Goal: Task Accomplishment & Management: Use online tool/utility

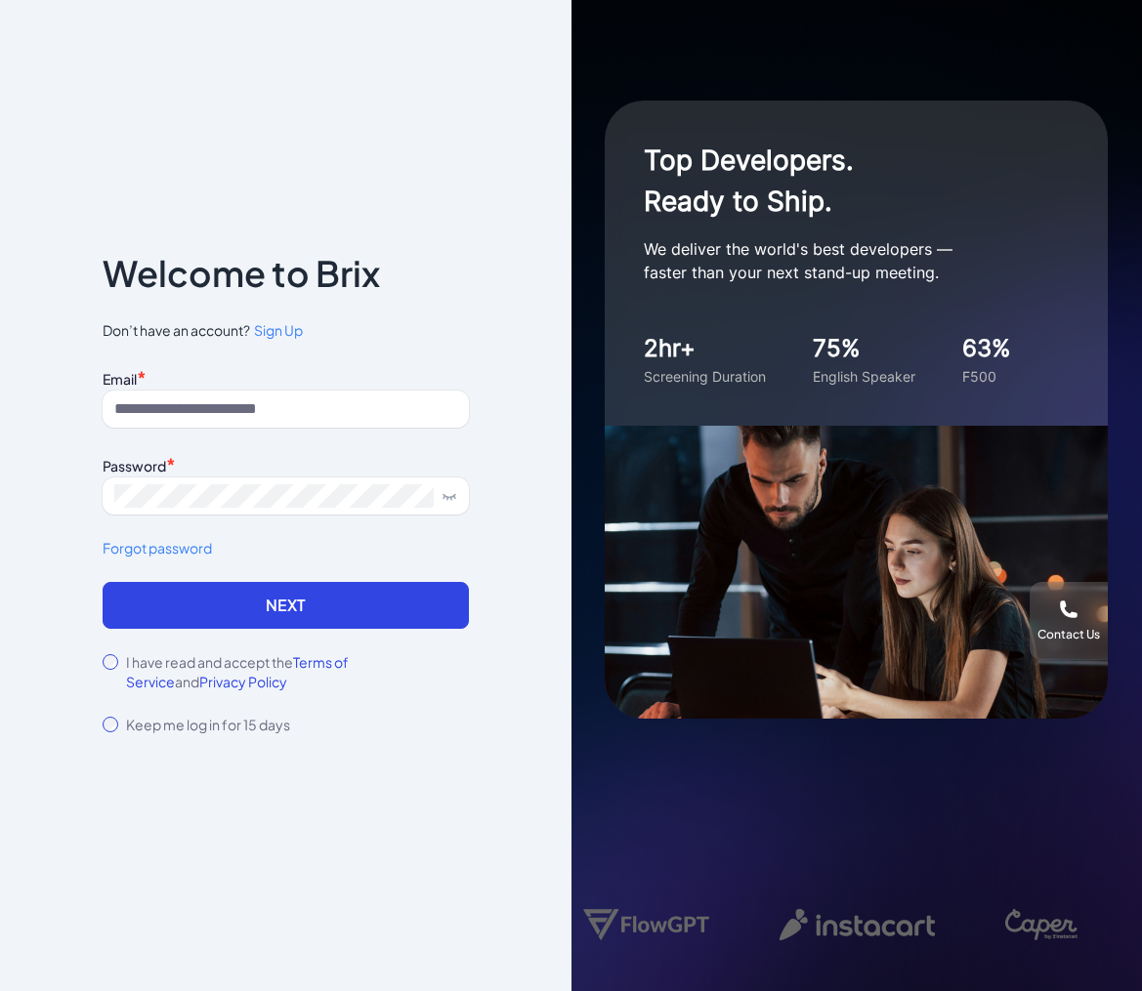
click at [273, 446] on div "Email * Password * Forgot password" at bounding box center [286, 473] width 366 height 218
click at [267, 410] on input at bounding box center [286, 409] width 366 height 37
click at [0, 990] on com-1password-button at bounding box center [0, 991] width 0 height 0
click at [333, 414] on input at bounding box center [286, 409] width 366 height 37
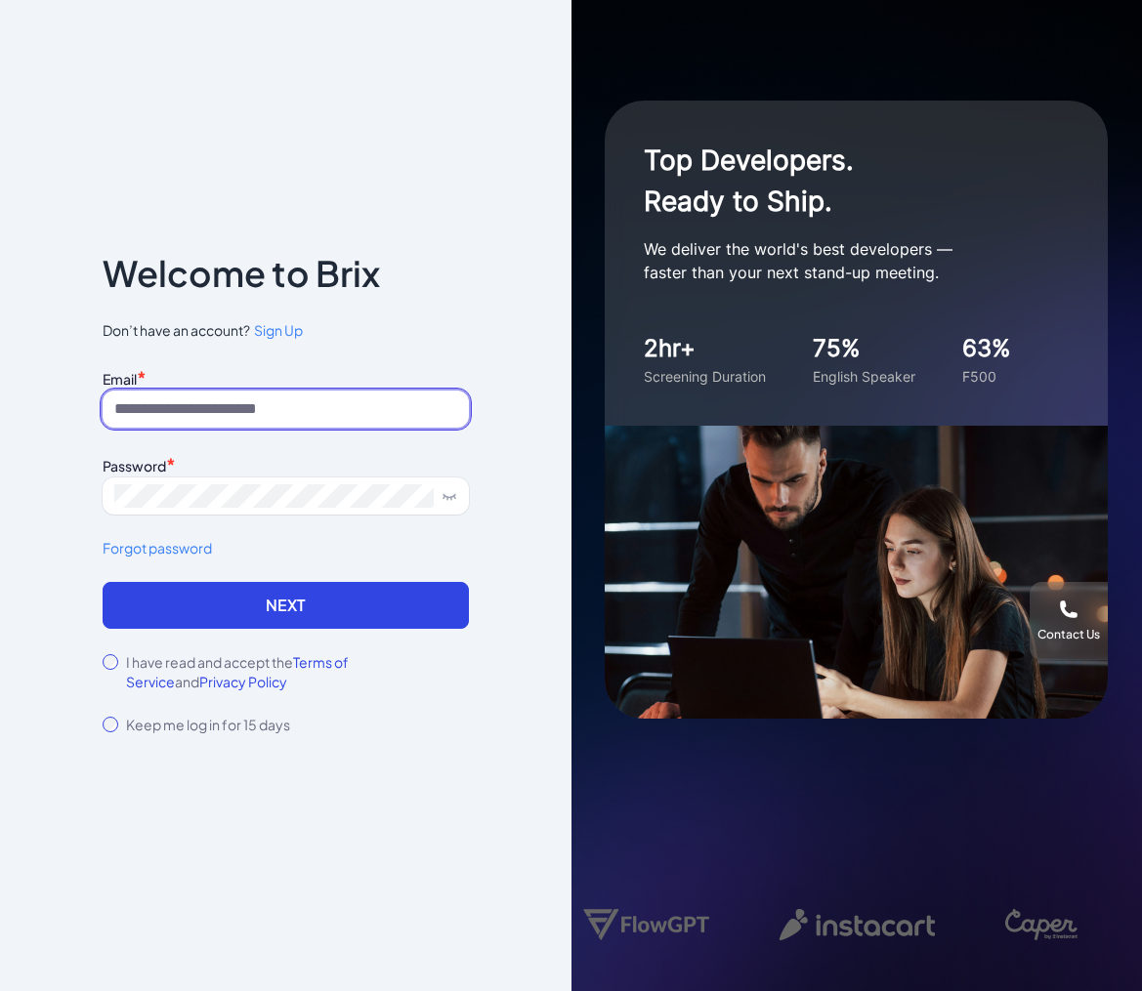
click at [0, 990] on com-1password-button at bounding box center [0, 991] width 0 height 0
type input "**********"
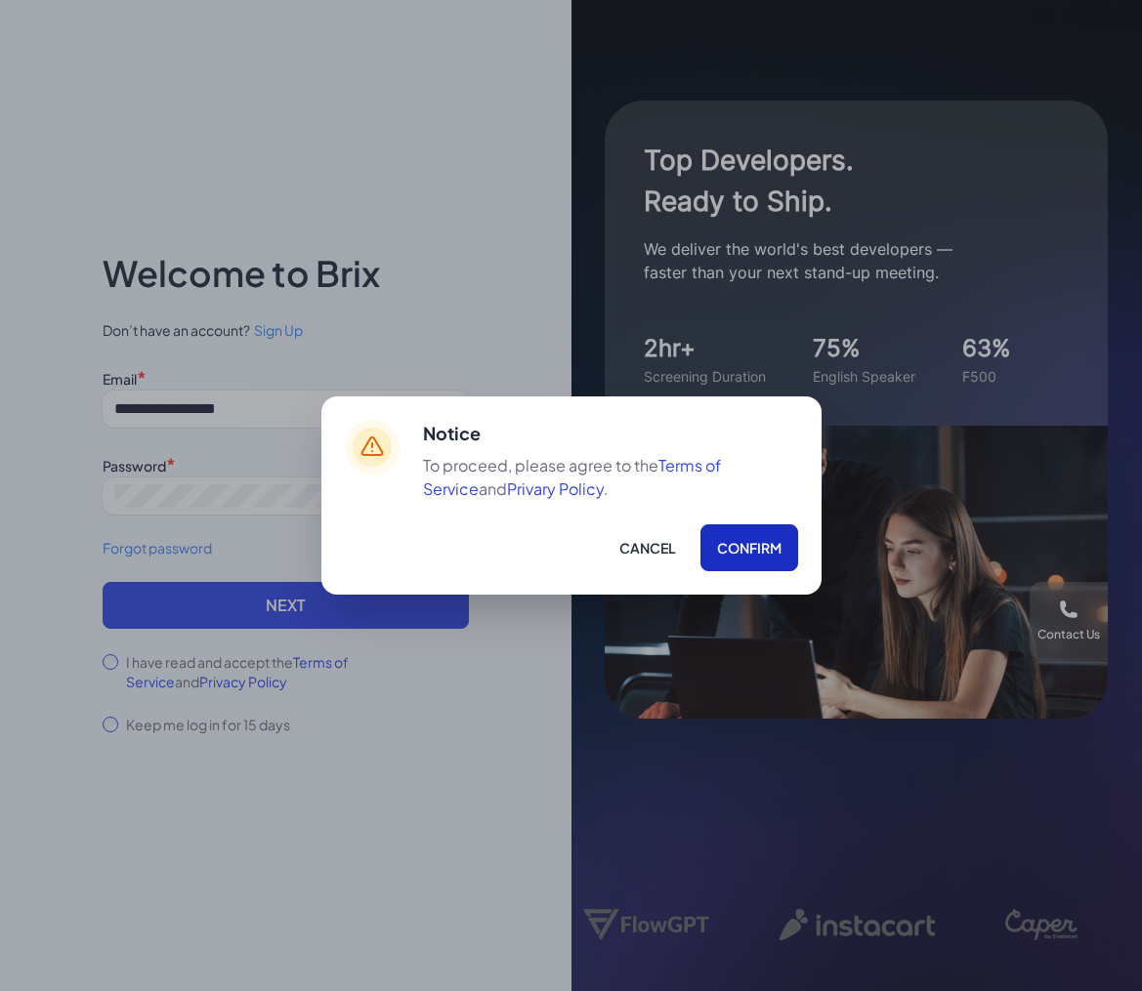
click at [736, 560] on button "Confirm" at bounding box center [749, 547] width 98 height 47
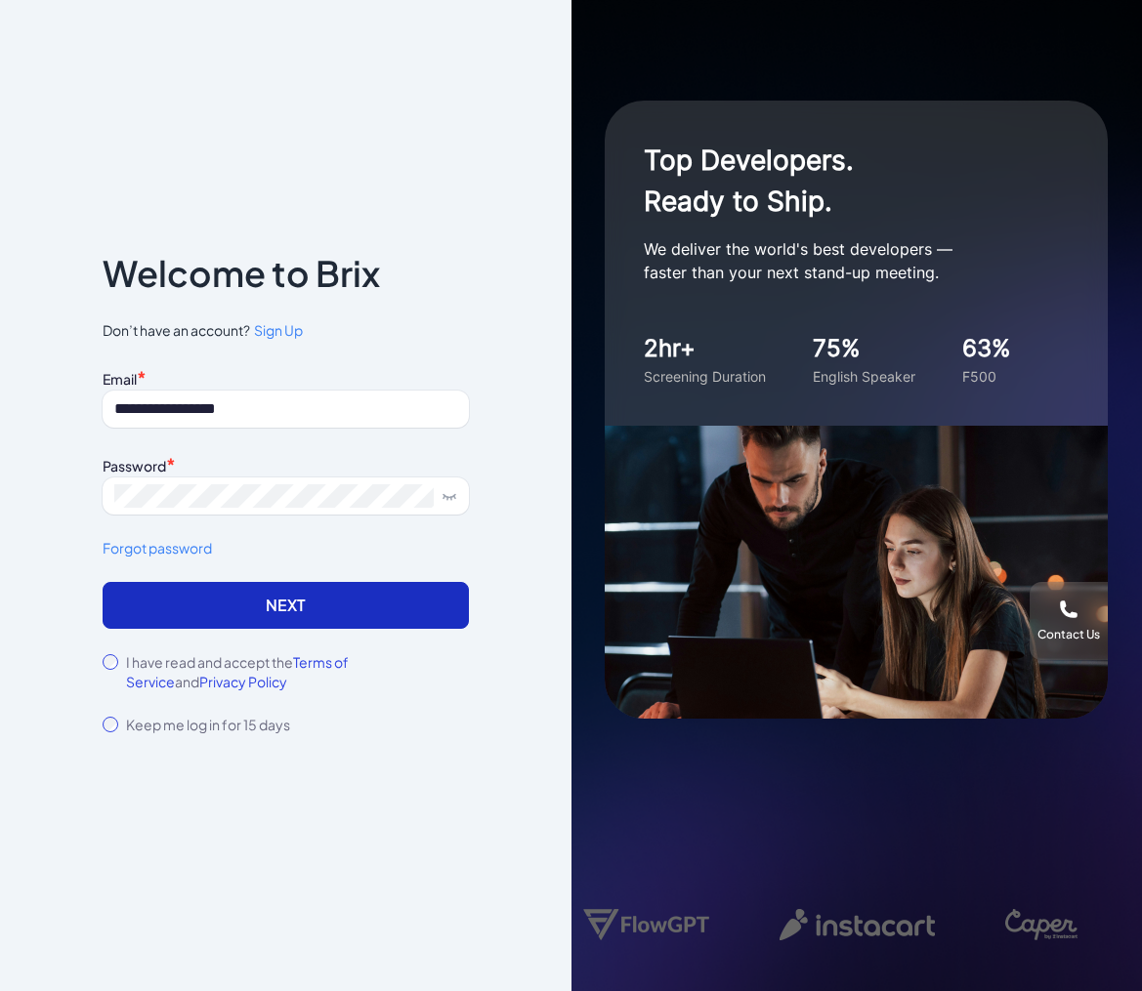
click at [276, 597] on button "Next" at bounding box center [286, 605] width 366 height 47
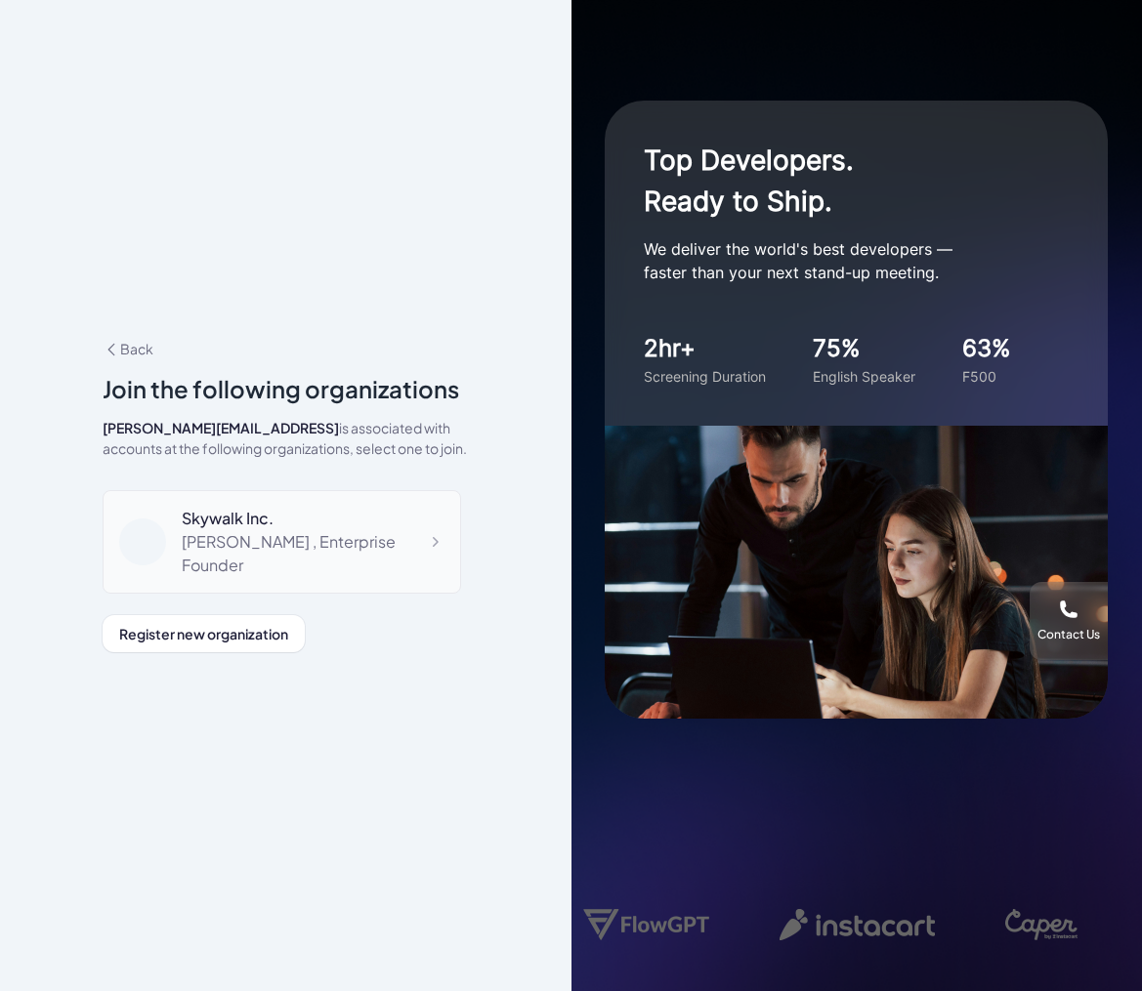
click at [251, 566] on div "Skywalk Inc. Jackie , Enterprise Founder" at bounding box center [282, 542] width 358 height 104
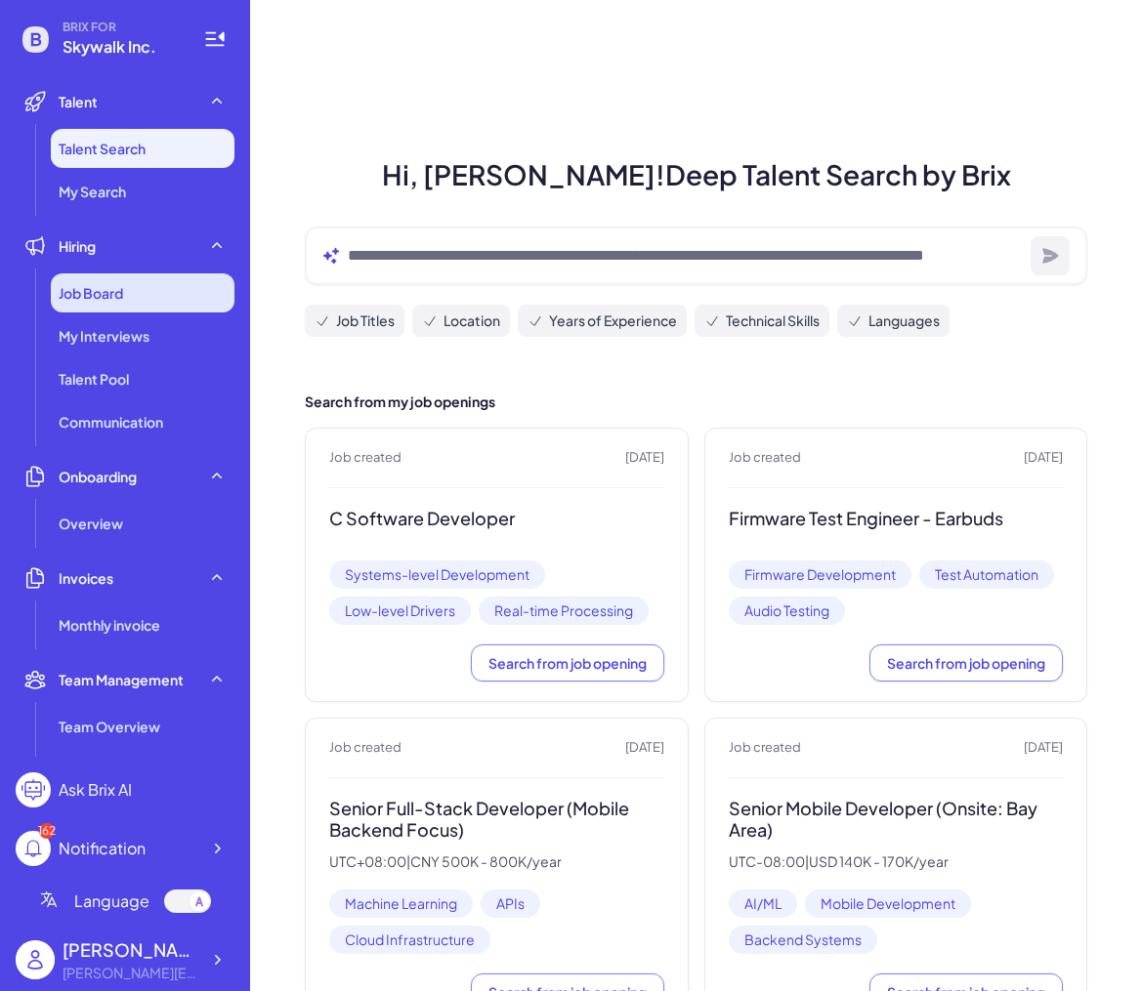
click at [162, 294] on div "Job Board" at bounding box center [143, 292] width 184 height 39
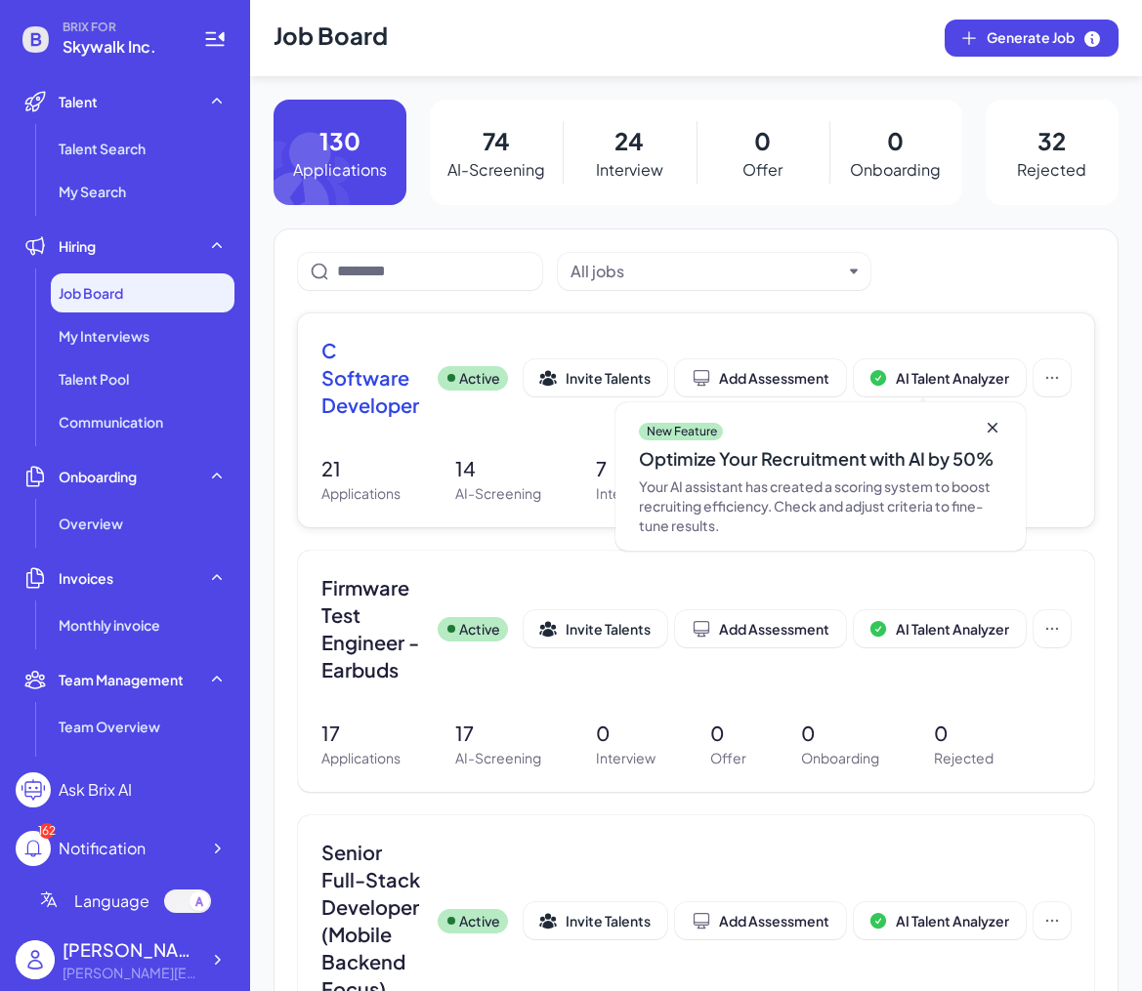
click at [387, 378] on span "C Software Developer" at bounding box center [371, 378] width 101 height 82
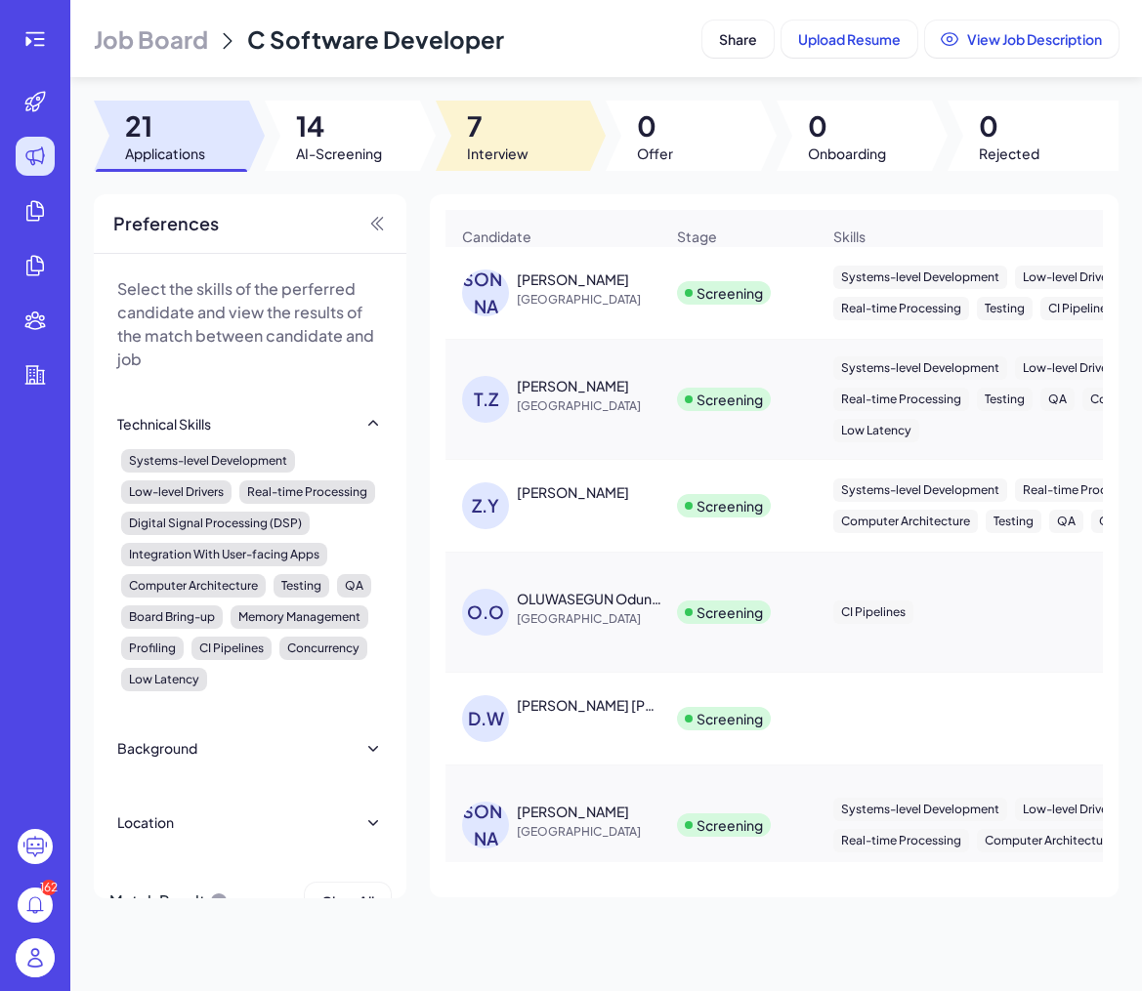
click at [471, 111] on span "7" at bounding box center [498, 125] width 62 height 35
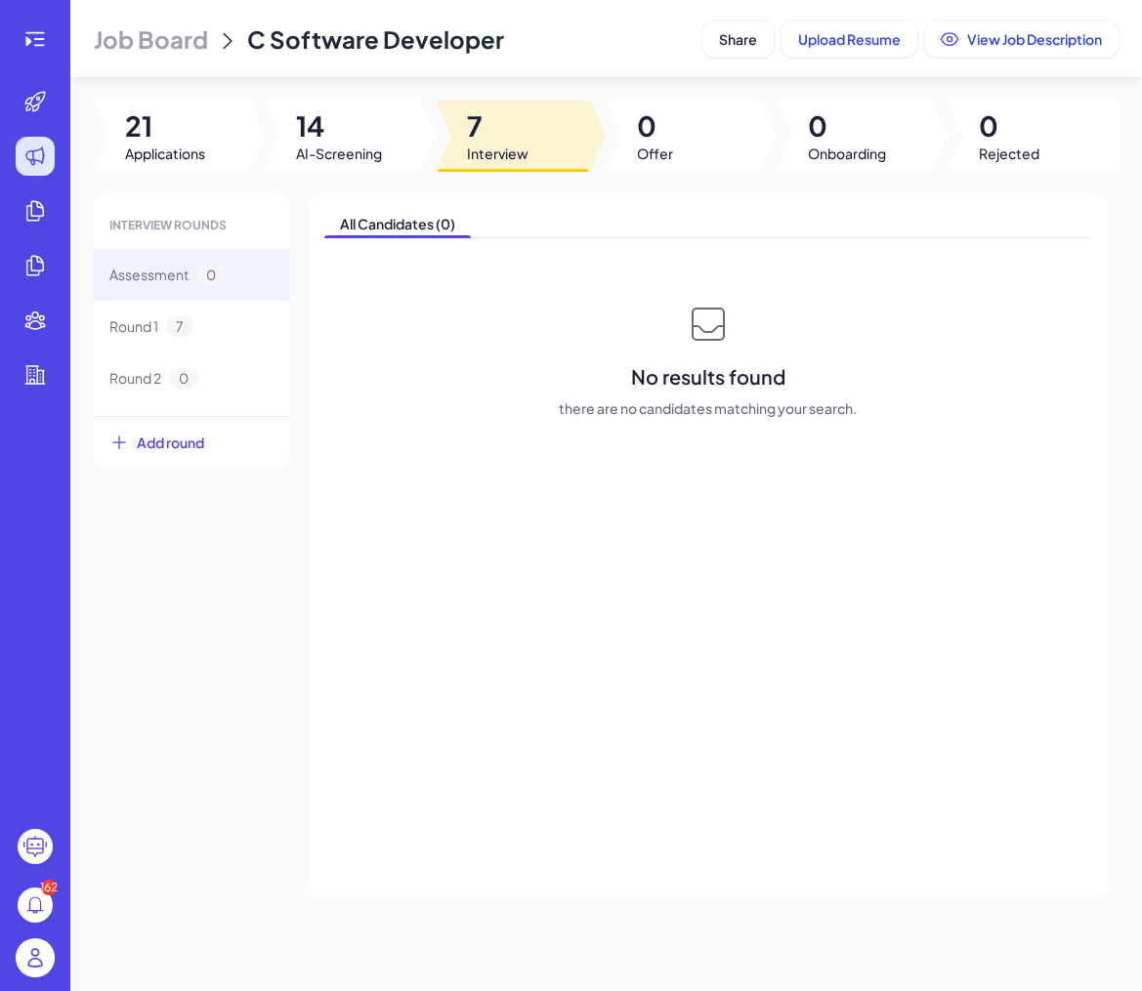
click at [366, 127] on span "14" at bounding box center [339, 125] width 86 height 35
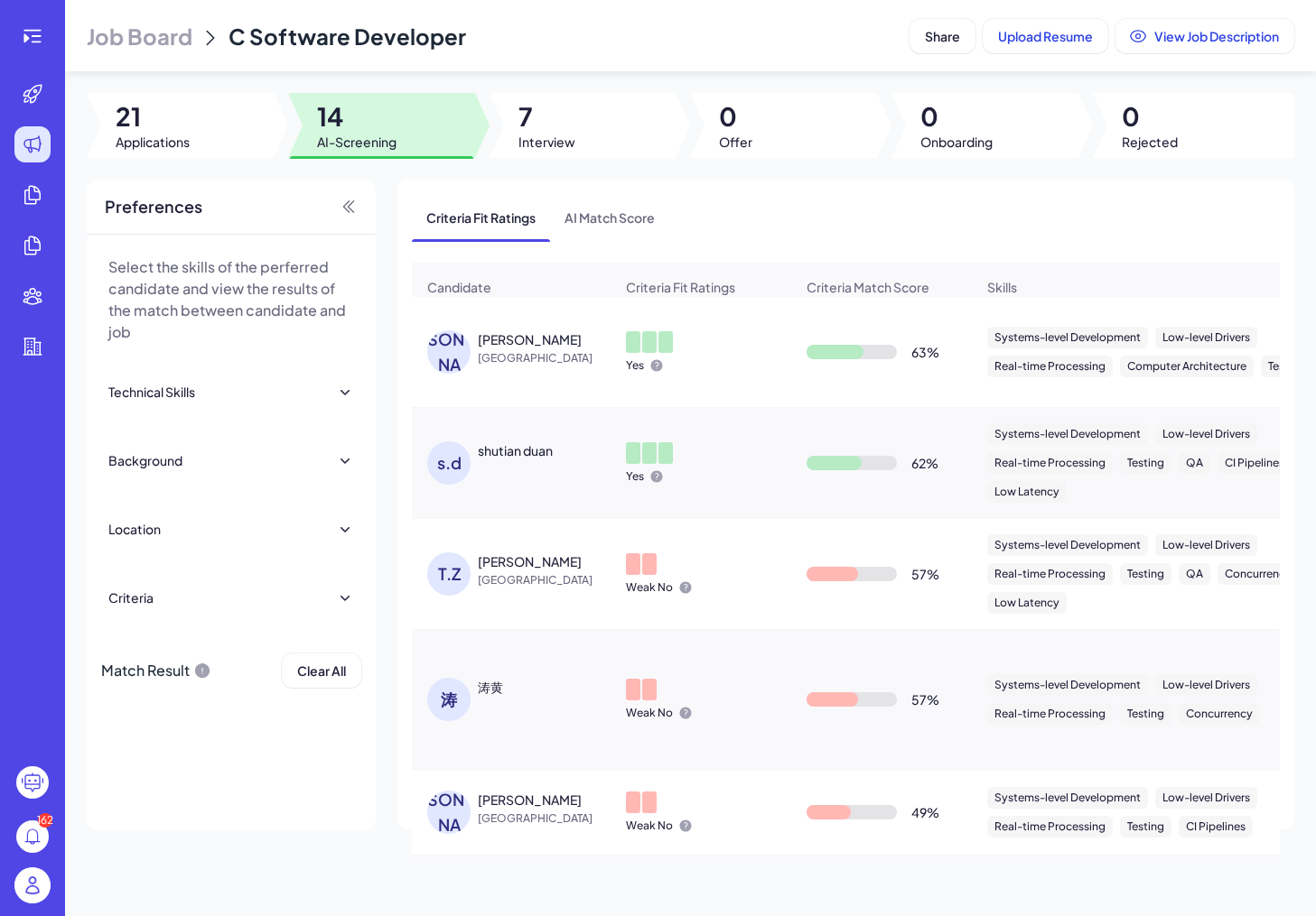
click at [445, 0] on header "Job Board C Software Developer Share Upload Resume View Job Description" at bounding box center [690, 35] width 1251 height 71
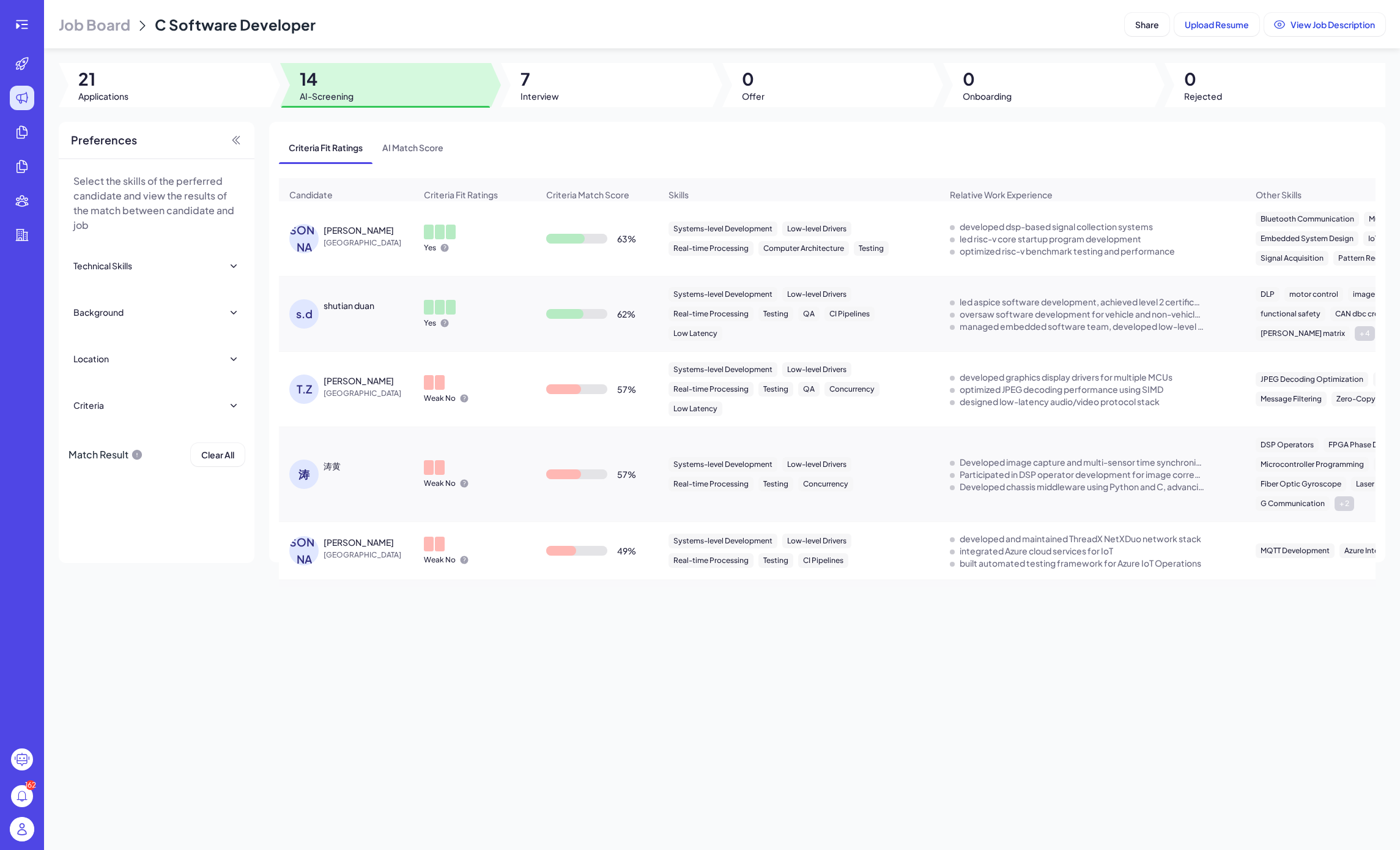
click at [445, 208] on td "Yes" at bounding box center [474, 239] width 122 height 75
click at [416, 239] on div "Yes" at bounding box center [474, 239] width 121 height 48
click at [294, 236] on div "[PERSON_NAME]" at bounding box center [304, 238] width 29 height 29
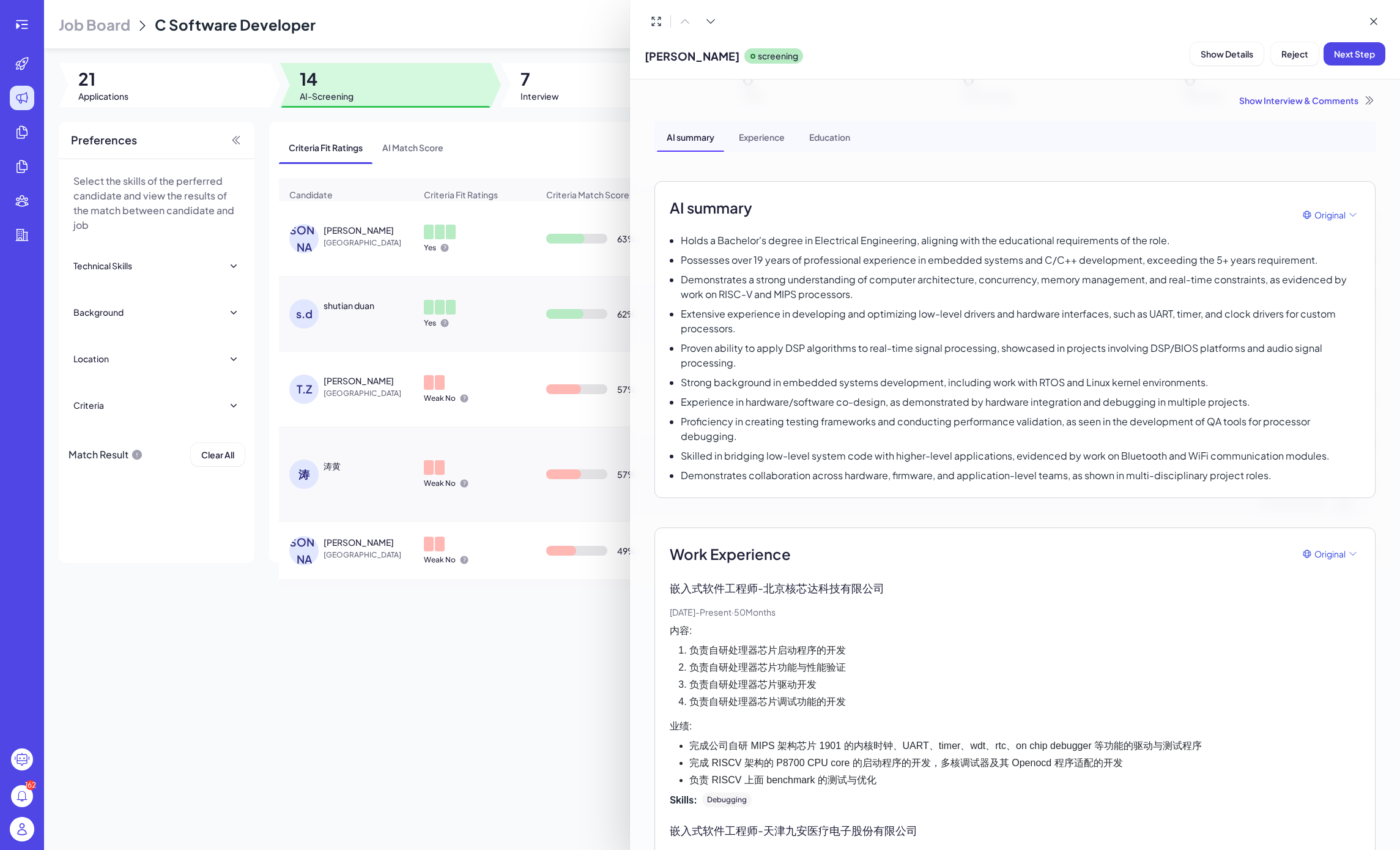
click at [426, 303] on div at bounding box center [700, 425] width 1400 height 850
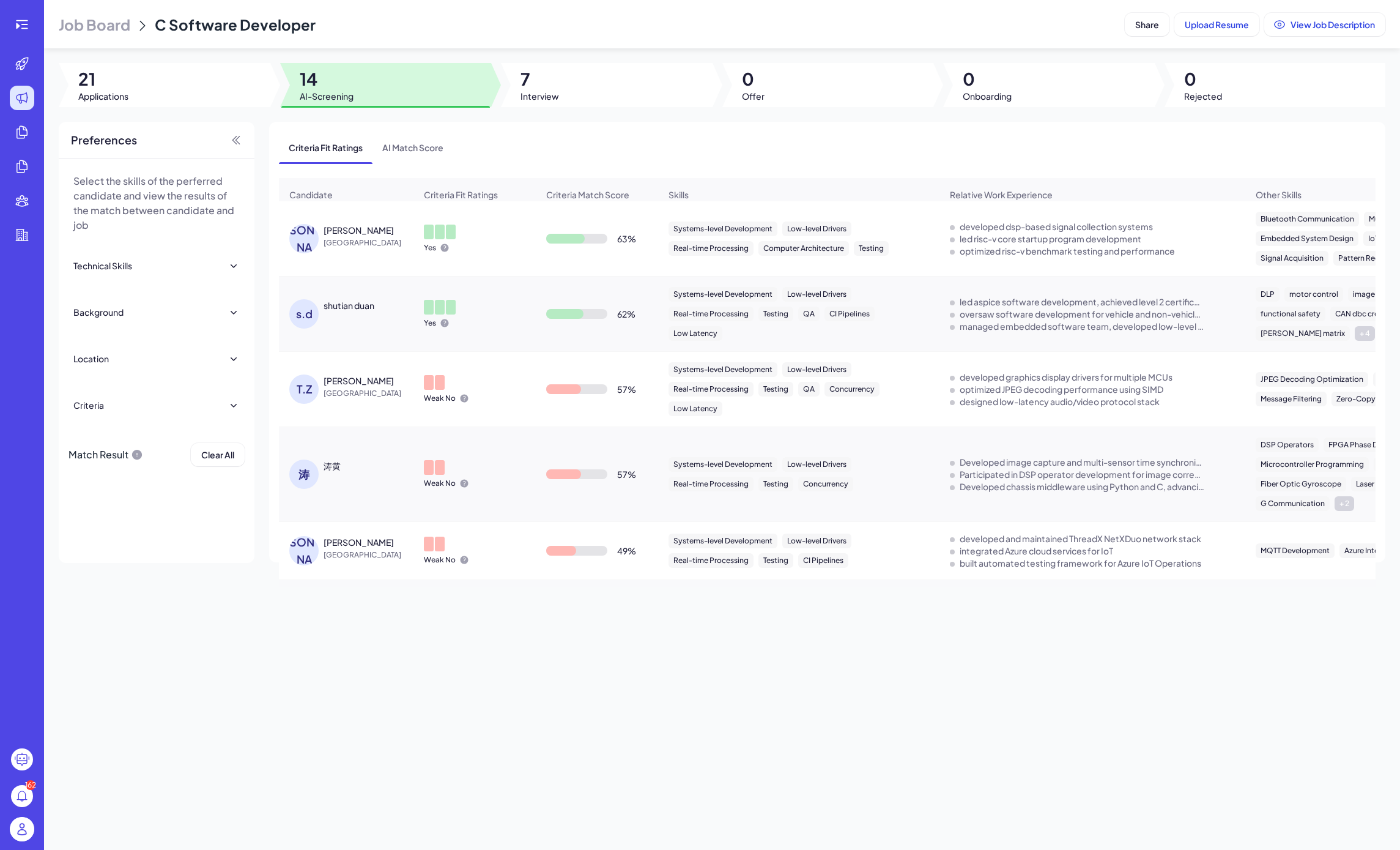
click at [311, 308] on div "s.d" at bounding box center [304, 314] width 29 height 29
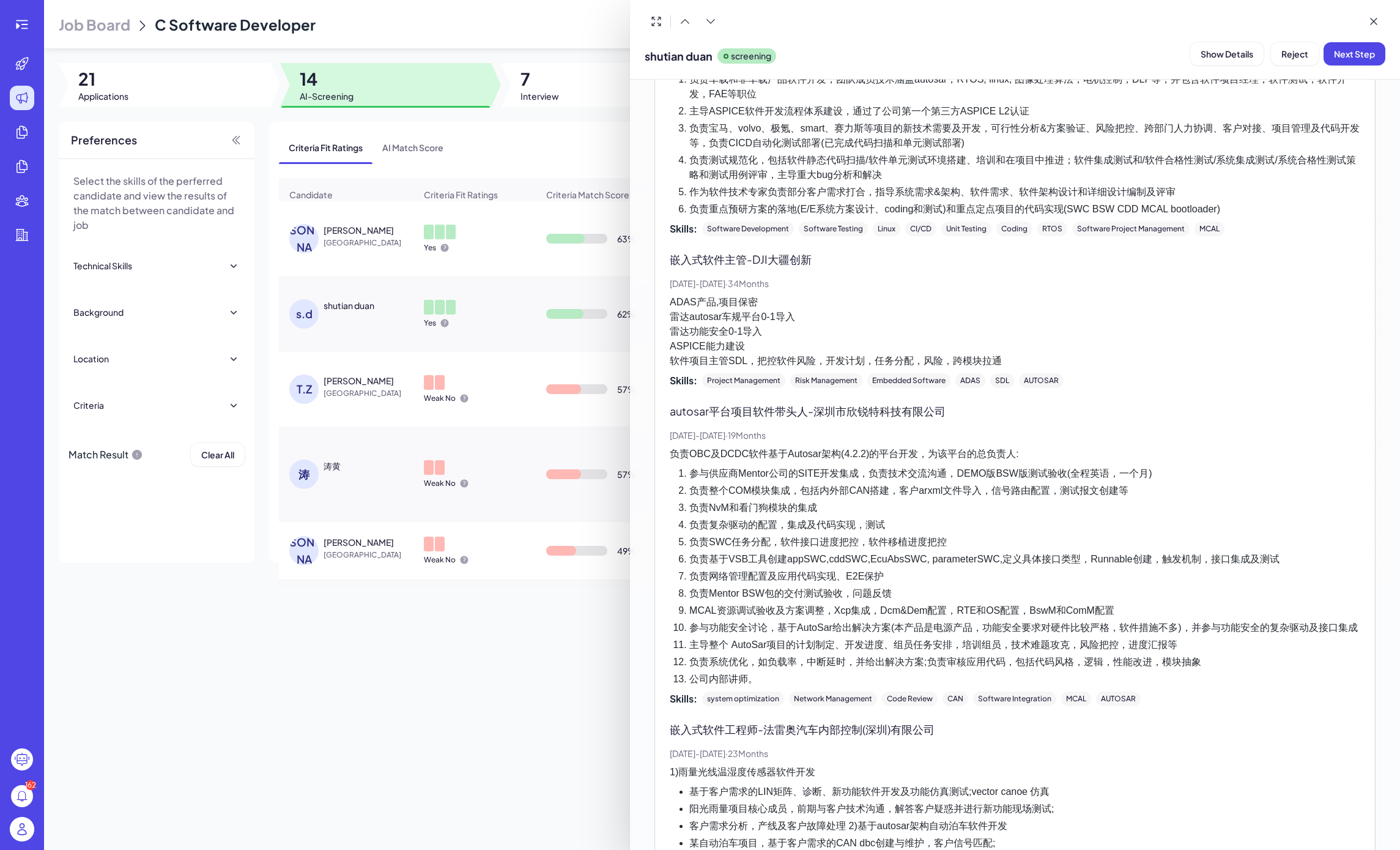
scroll to position [610, 0]
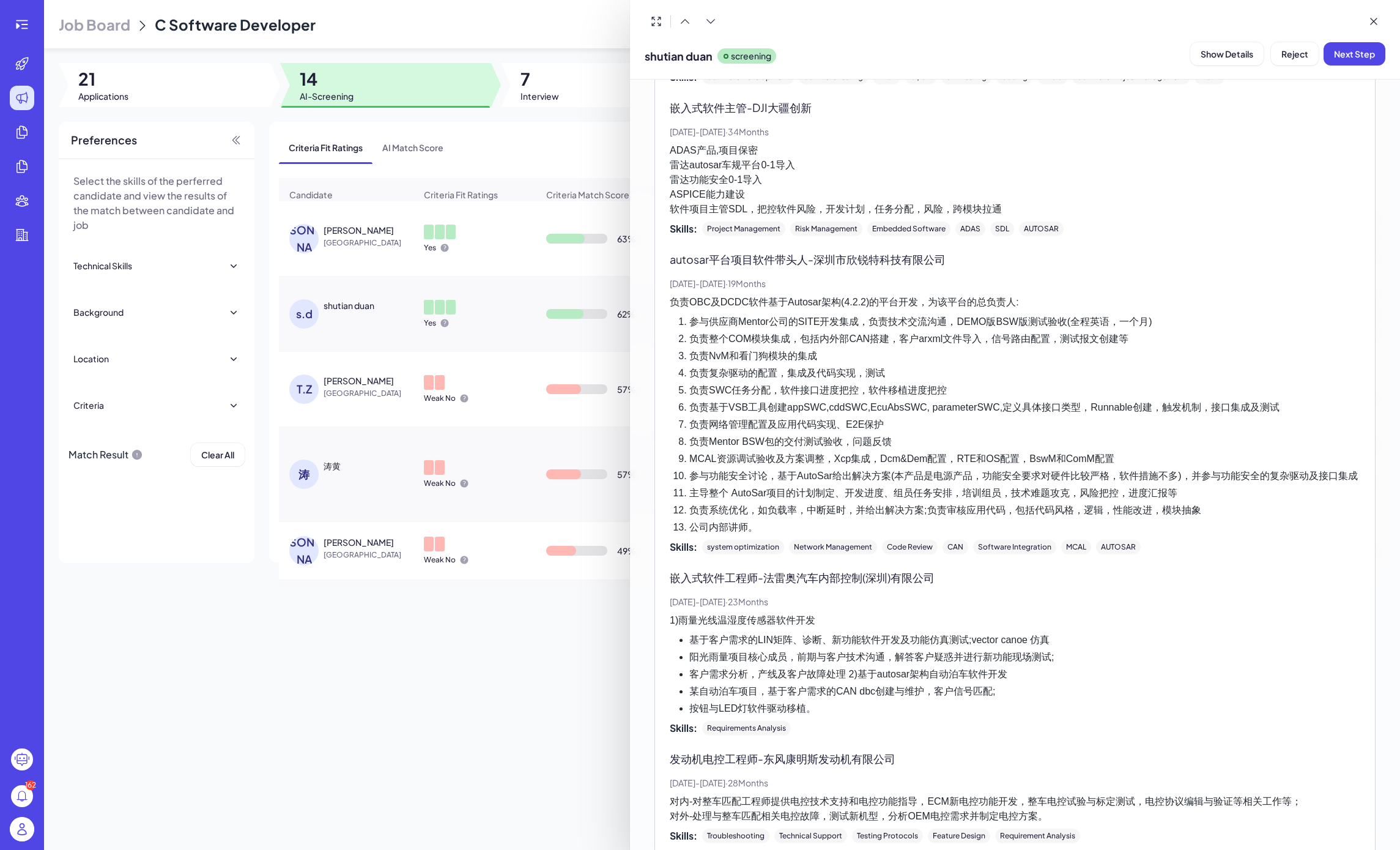
click at [513, 413] on div at bounding box center [700, 425] width 1400 height 850
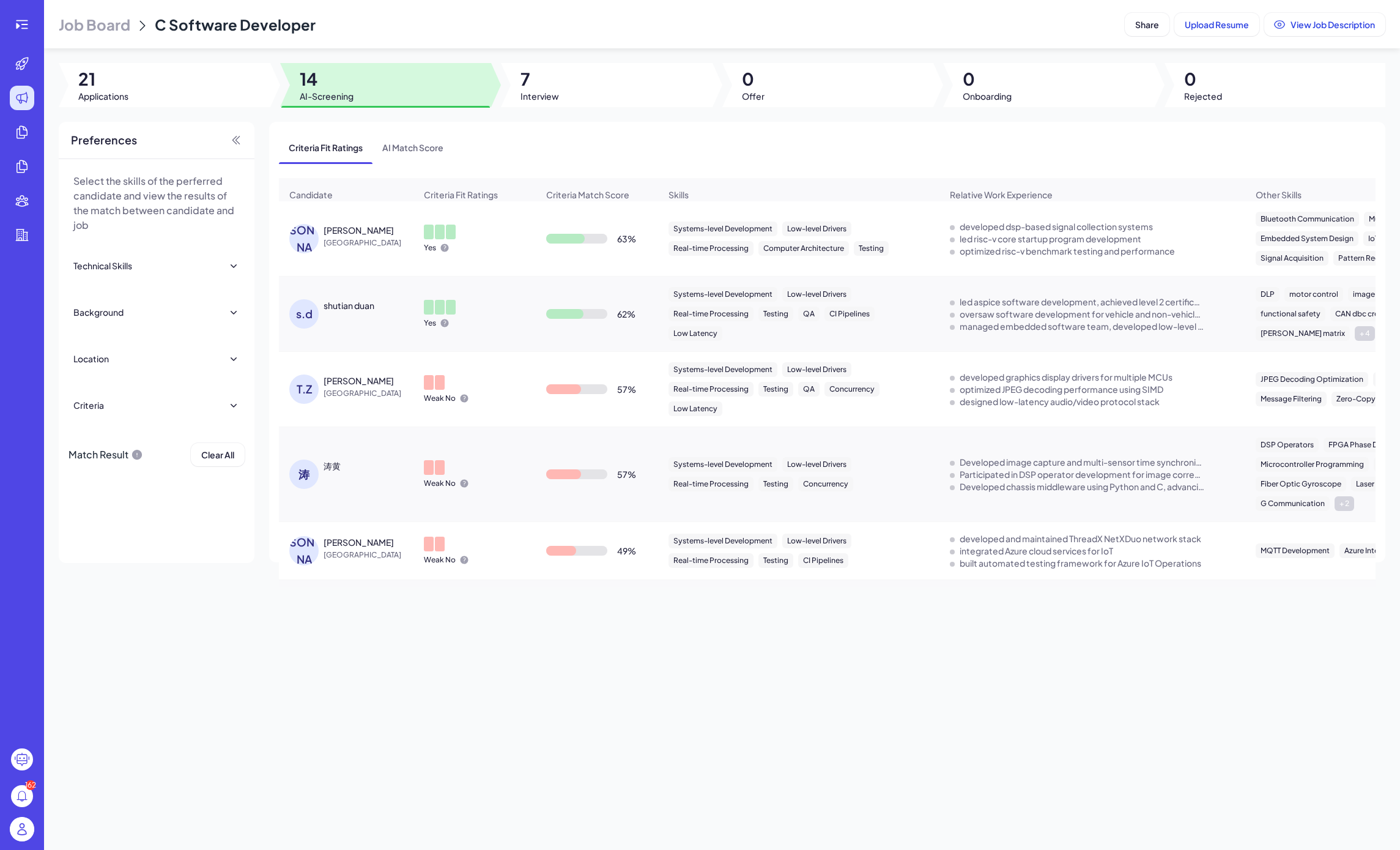
click at [336, 394] on span "[GEOGRAPHIC_DATA]" at bounding box center [369, 393] width 91 height 13
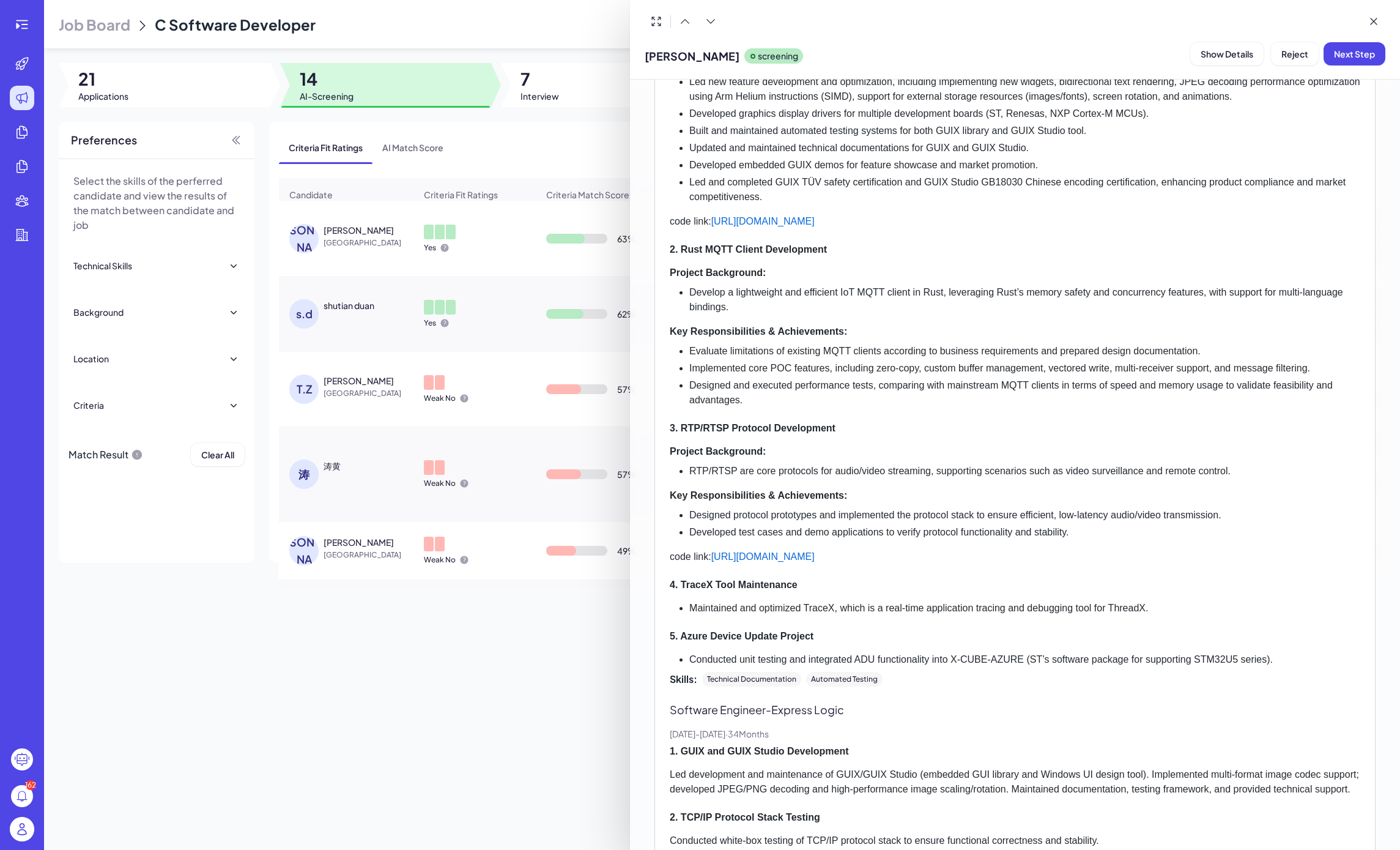
scroll to position [537, 0]
click at [360, 603] on div at bounding box center [700, 425] width 1400 height 850
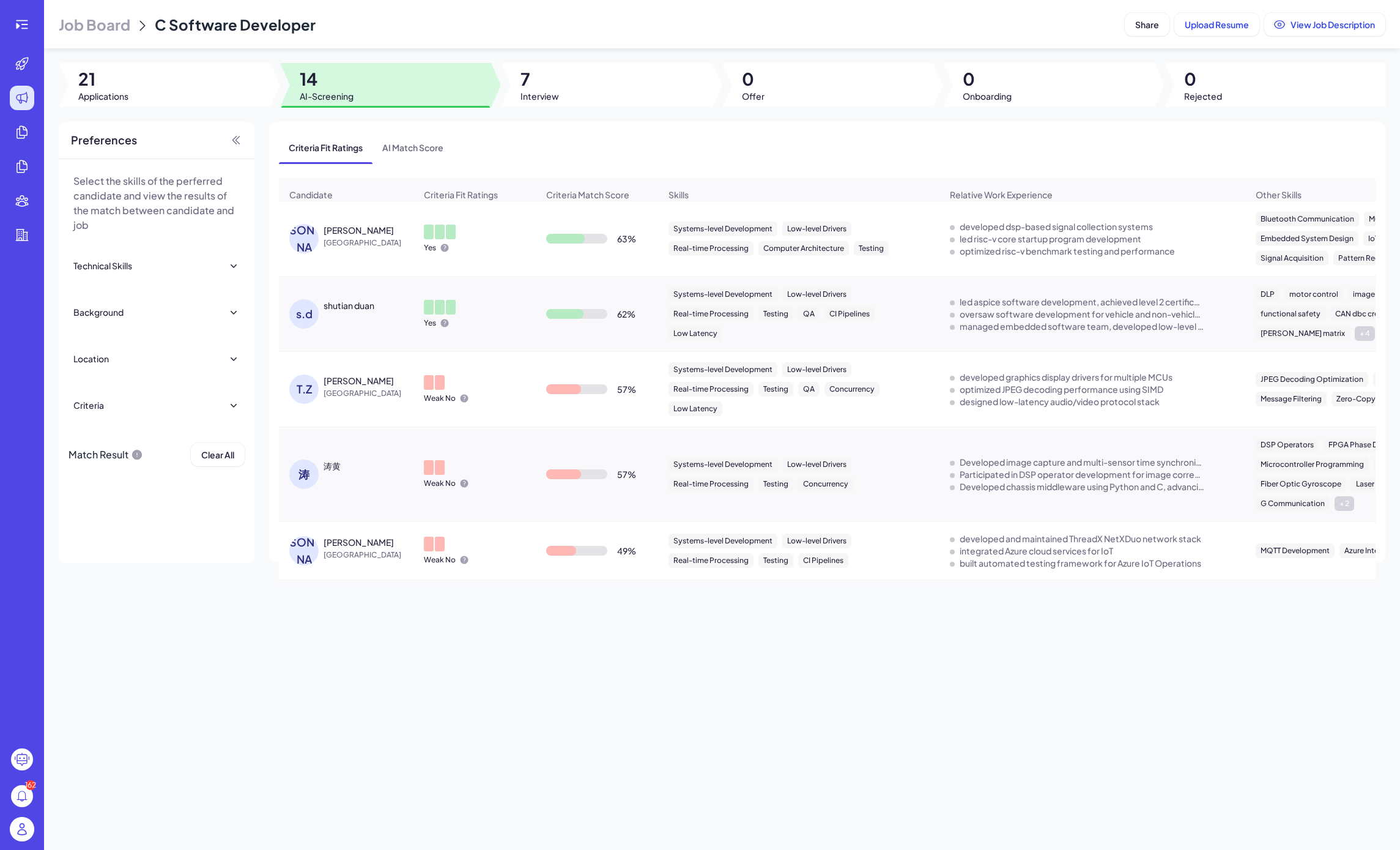
click at [310, 475] on div "涛" at bounding box center [304, 474] width 29 height 29
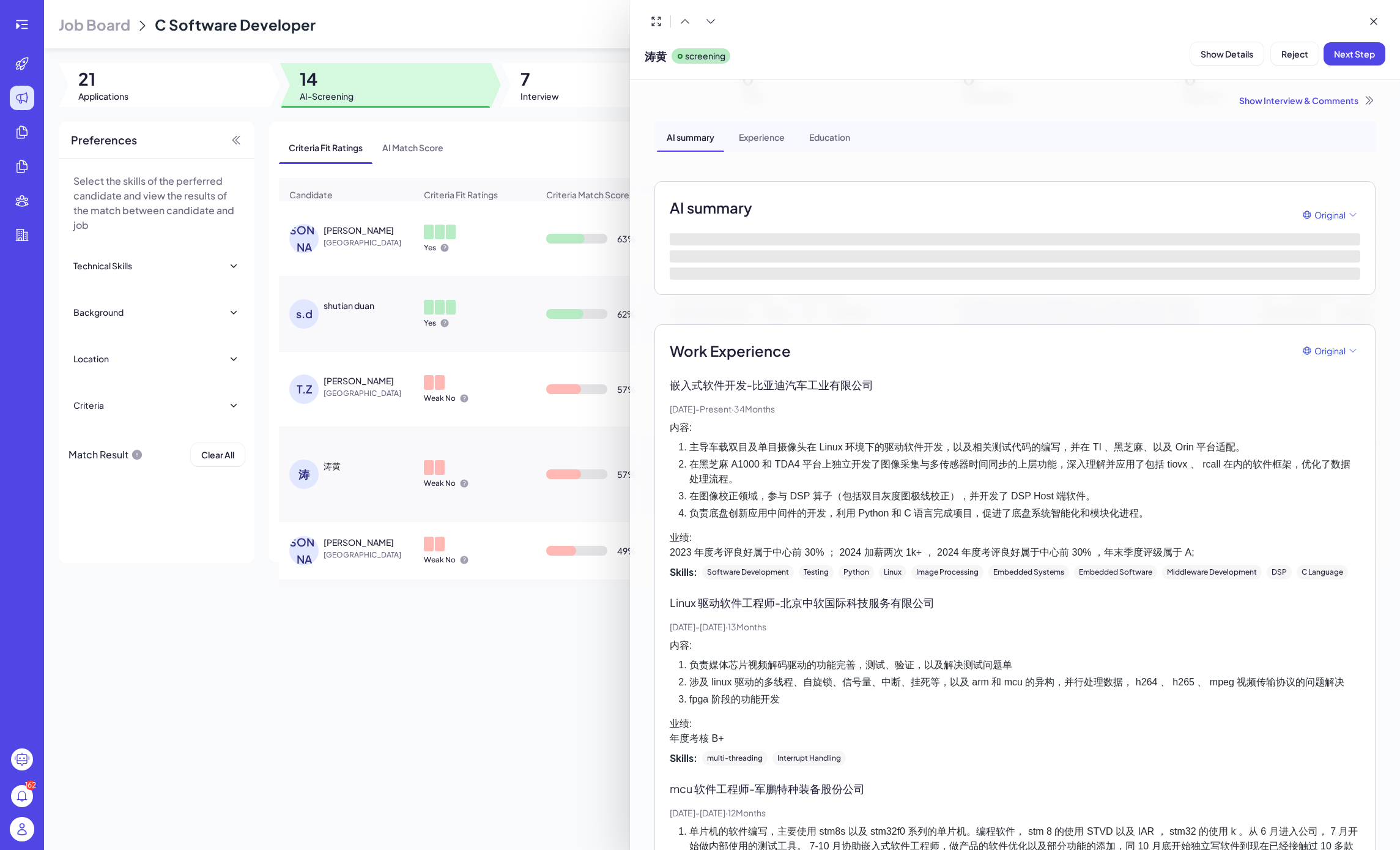
click at [310, 539] on div at bounding box center [700, 425] width 1400 height 850
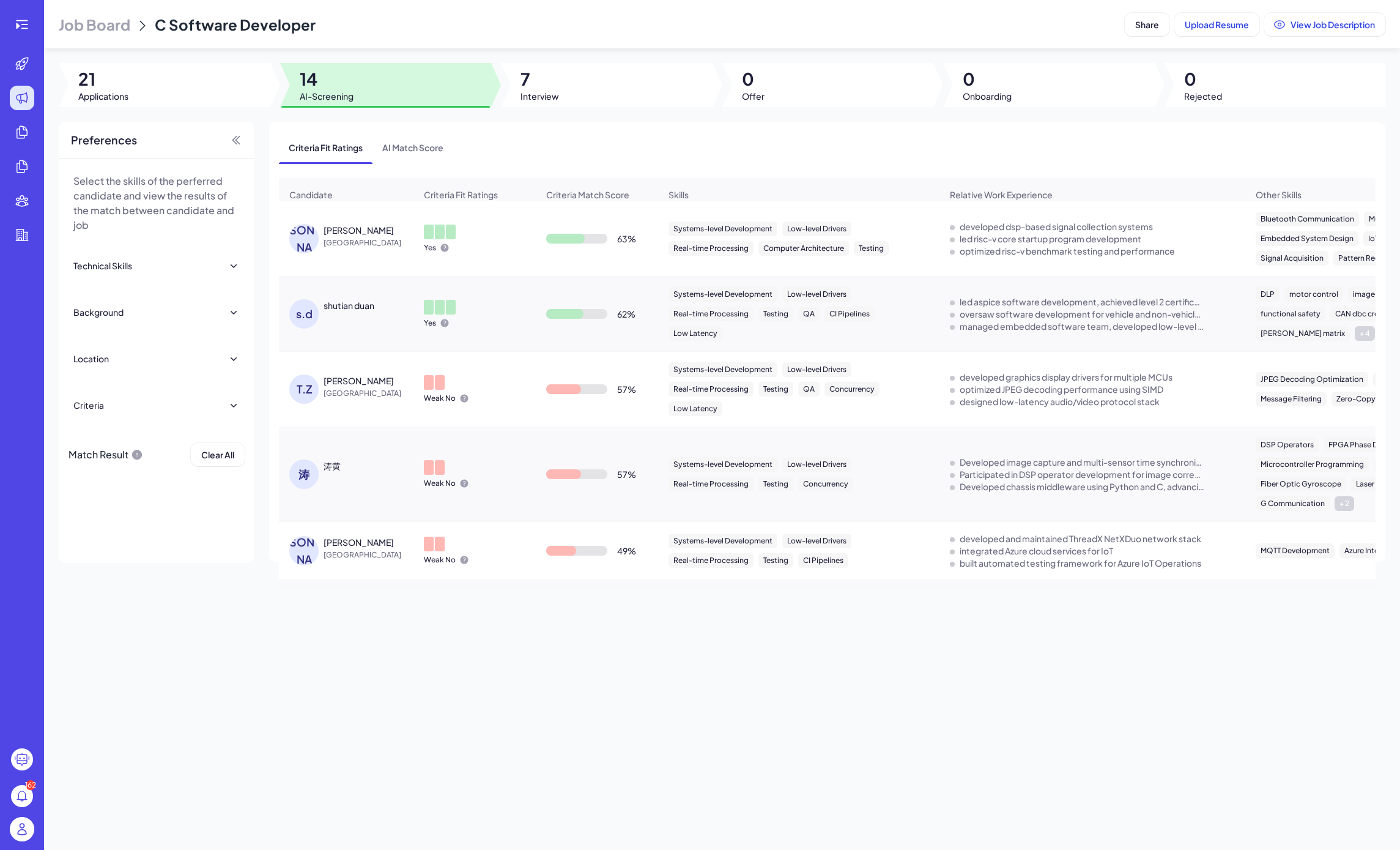
click at [310, 539] on div "[PERSON_NAME]" at bounding box center [304, 551] width 29 height 29
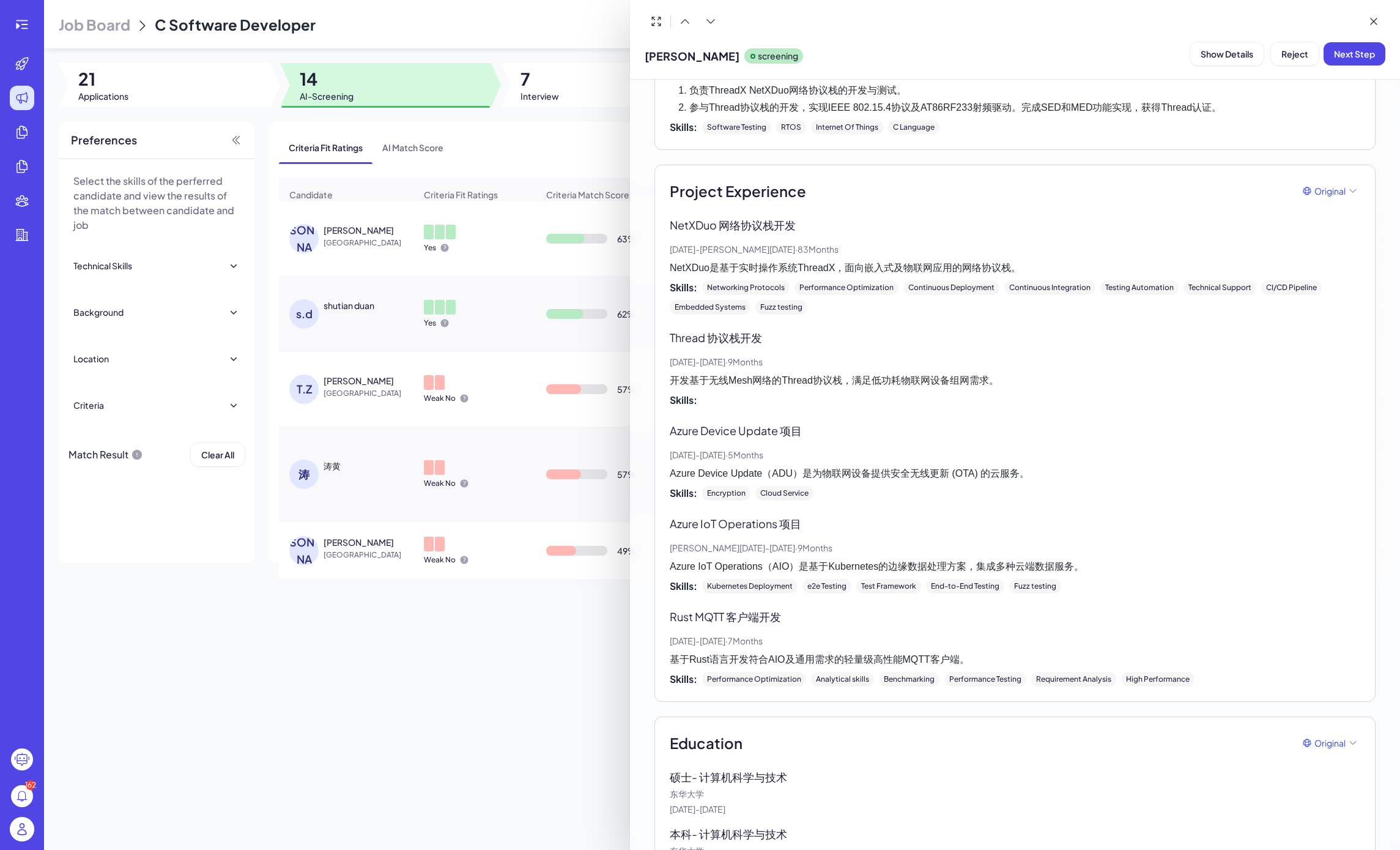
scroll to position [700, 0]
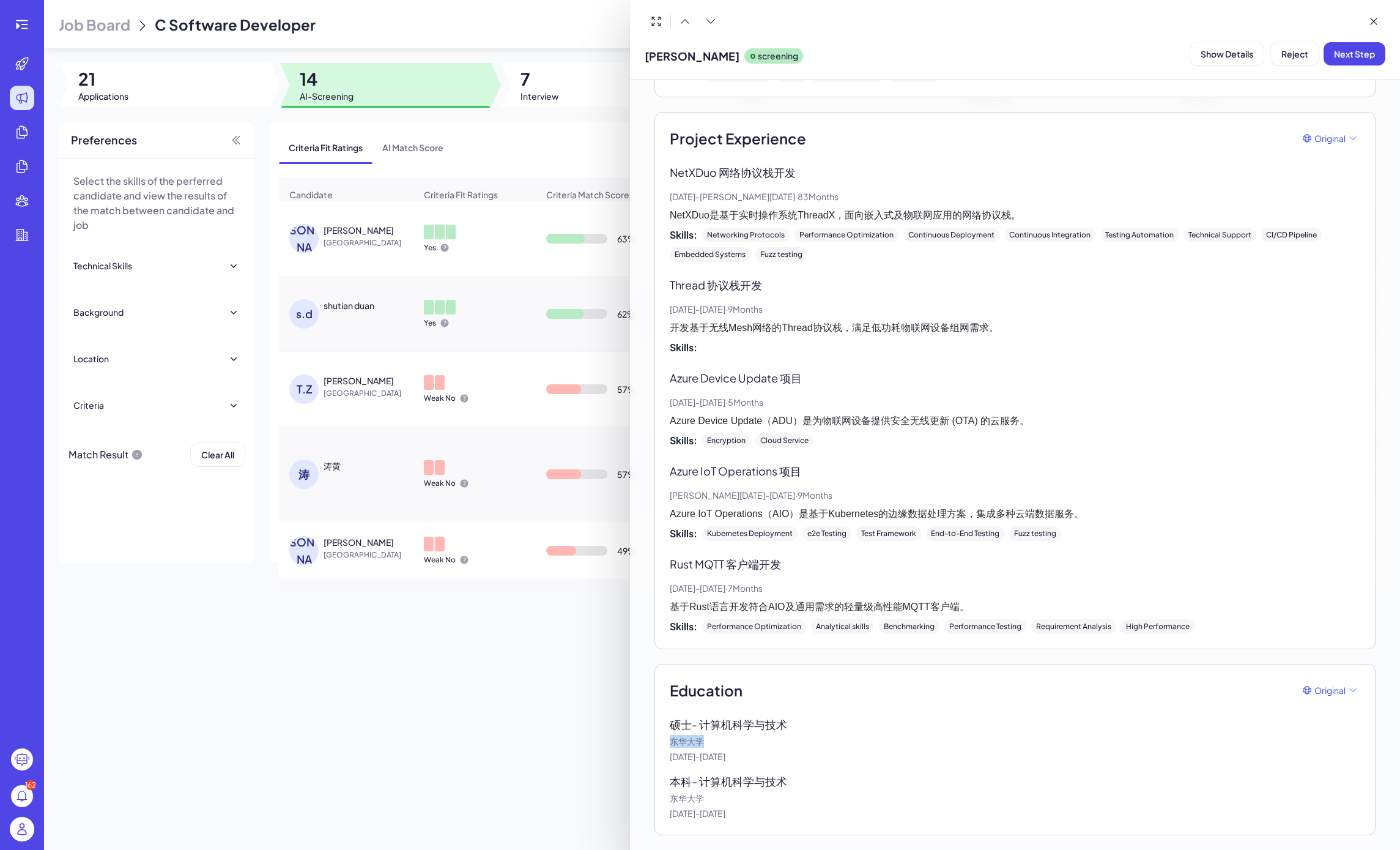
drag, startPoint x: 713, startPoint y: 742, endPoint x: 653, endPoint y: 740, distance: 60.0
click at [653, 620] on div "Show Interview & Comments AI summary Experience Education AI summary Original H…" at bounding box center [1015, 115] width 750 height 1471
copy p "东华大学"
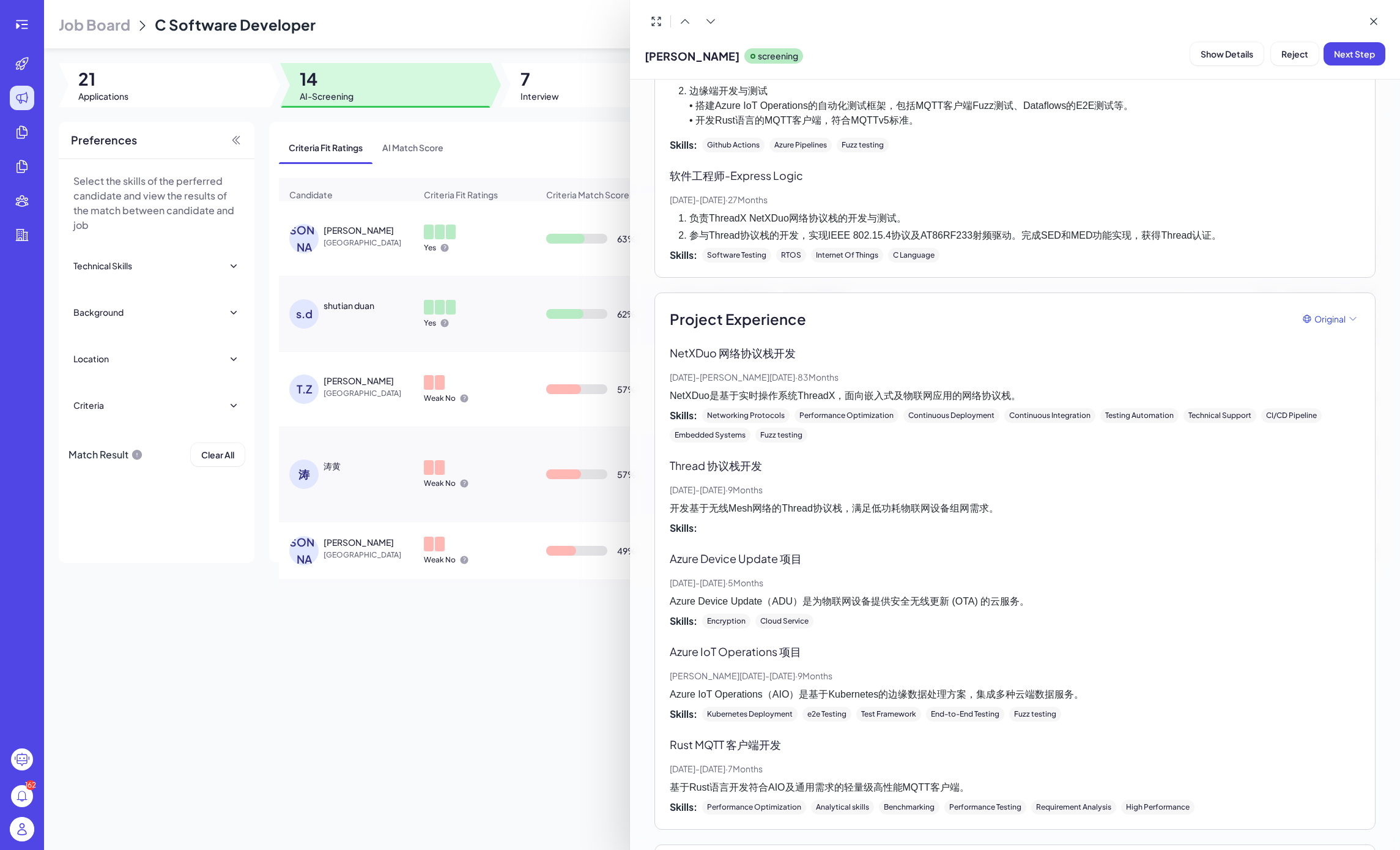
scroll to position [519, 0]
